Goal: Information Seeking & Learning: Learn about a topic

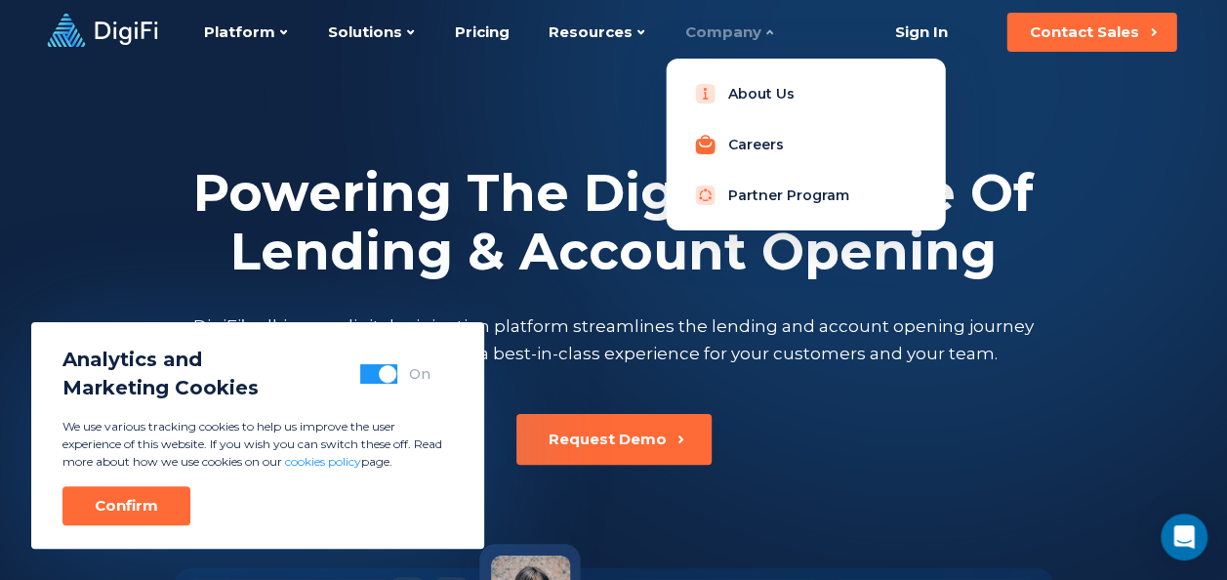
click at [746, 143] on link "Careers" at bounding box center [806, 144] width 248 height 39
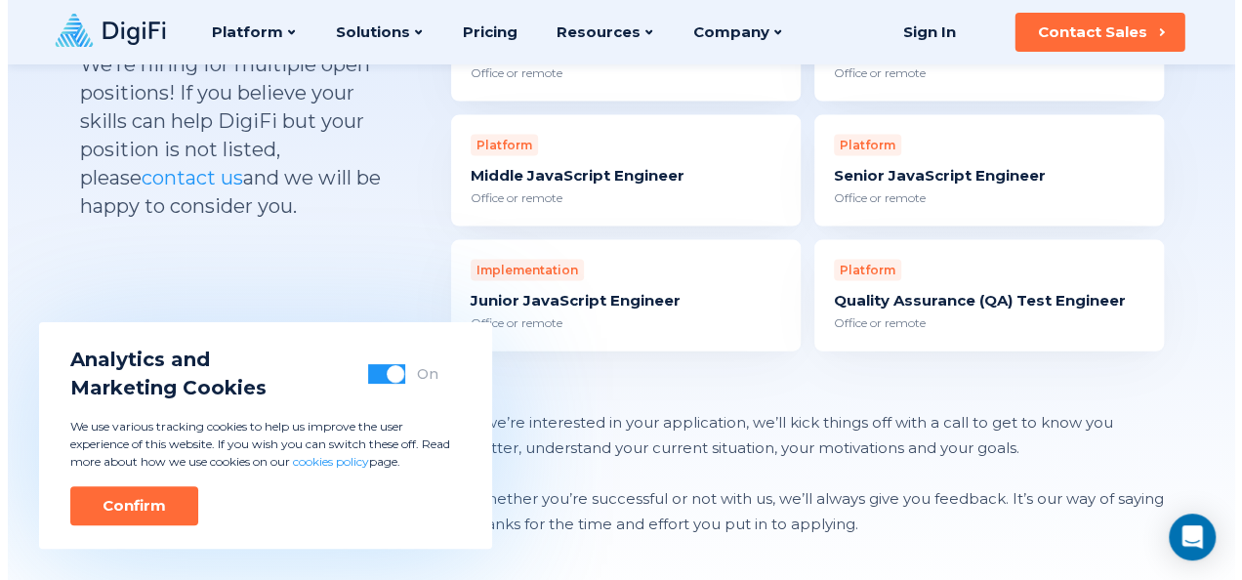
scroll to position [1855, 0]
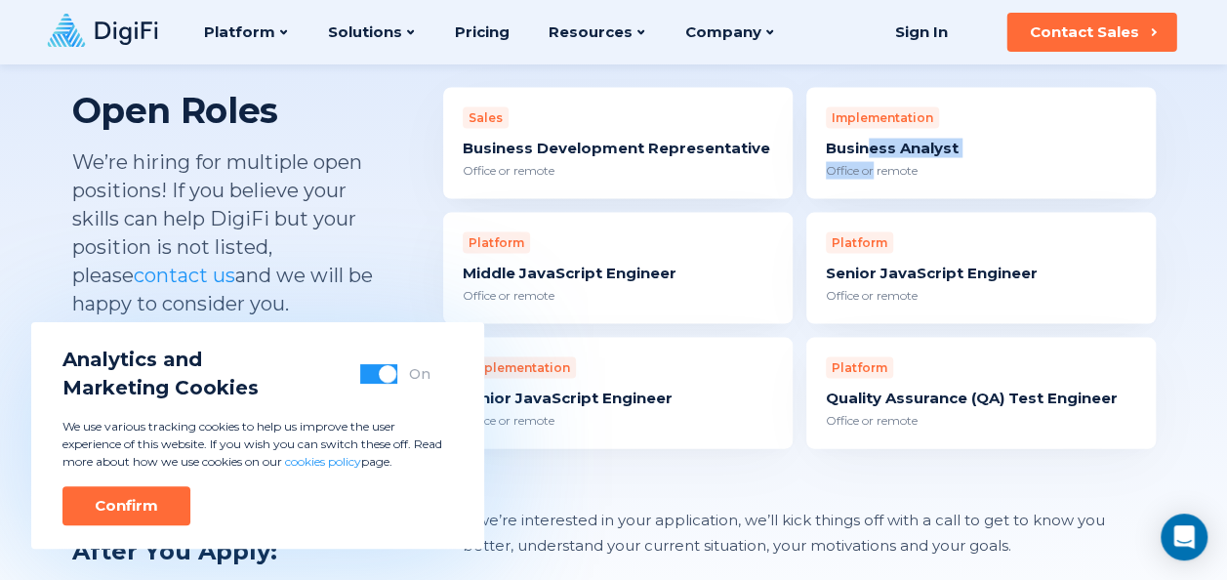
drag, startPoint x: 900, startPoint y: 115, endPoint x: 871, endPoint y: 133, distance: 34.2
click at [871, 133] on div "Implementation Business Analyst Office or remote" at bounding box center [982, 143] width 350 height 111
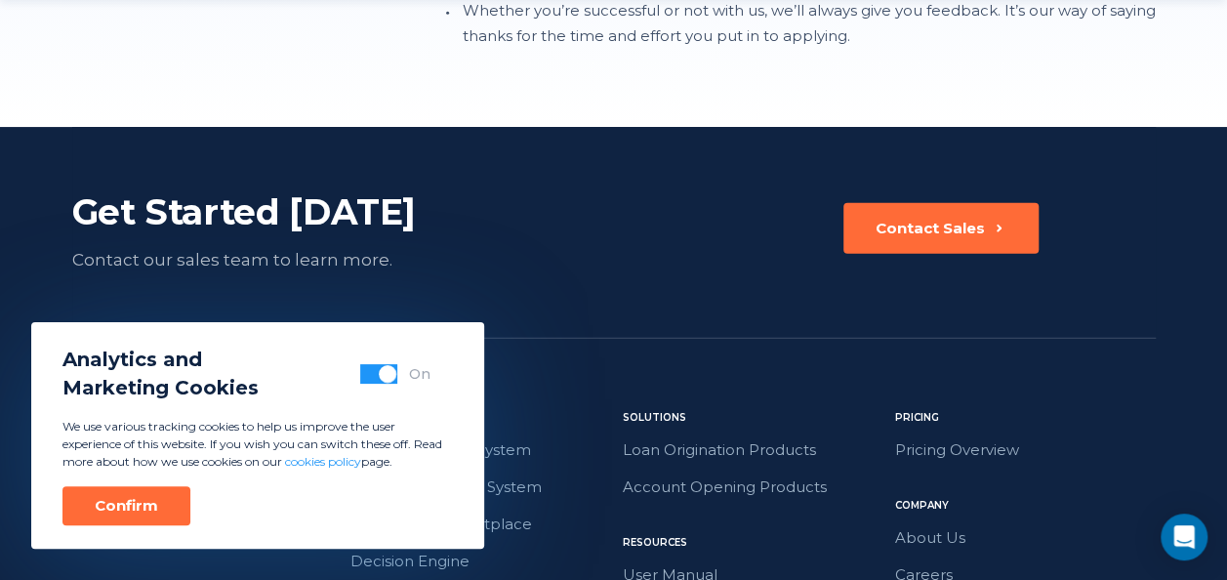
scroll to position [2752, 0]
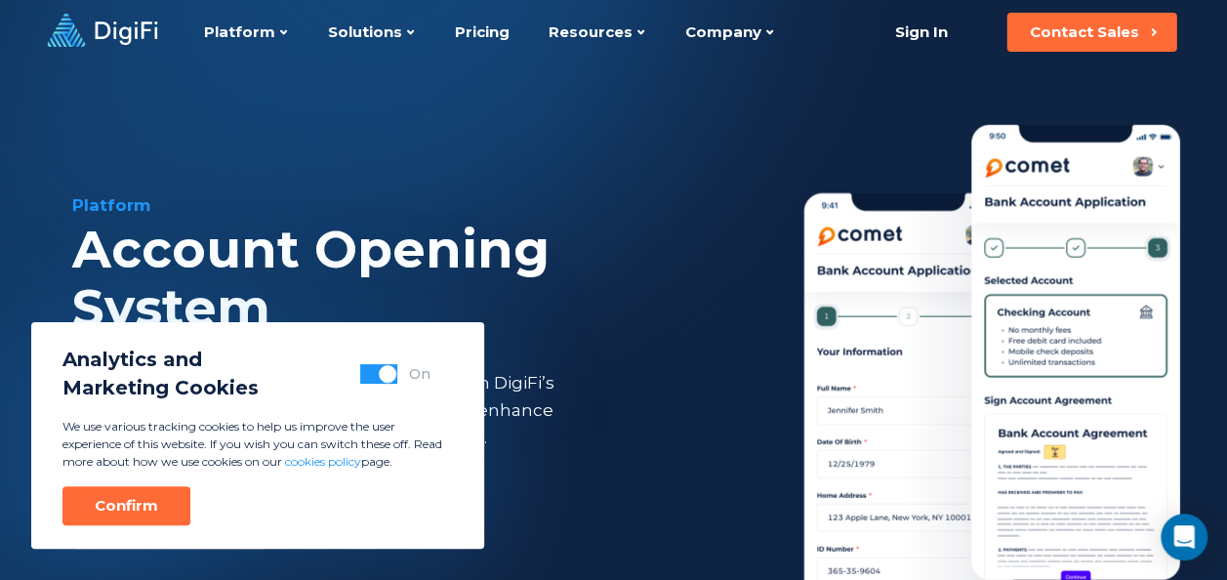
click at [384, 371] on span "button" at bounding box center [388, 374] width 18 height 18
click at [148, 500] on div "Confirm" at bounding box center [126, 506] width 63 height 20
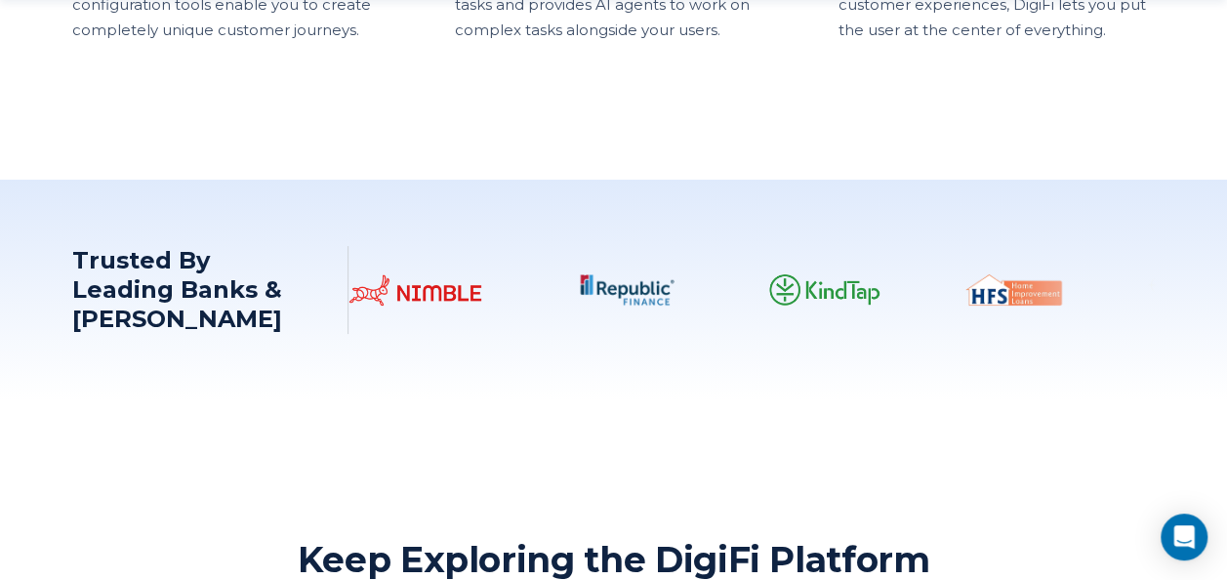
scroll to position [2539, 0]
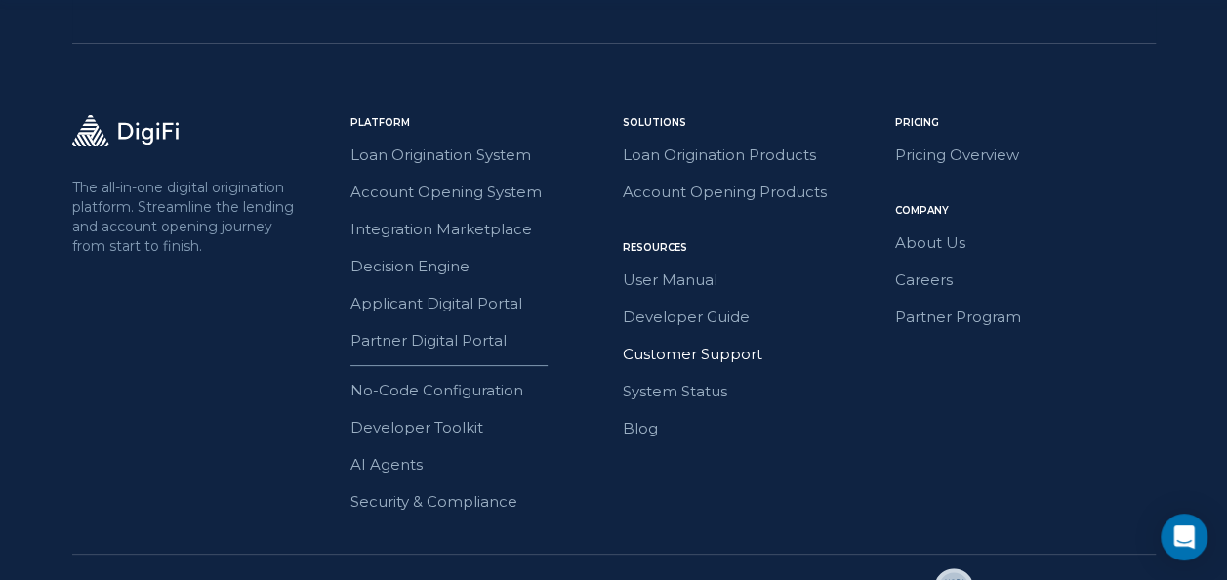
scroll to position [3751, 0]
